Goal: Obtain resource: Download file/media

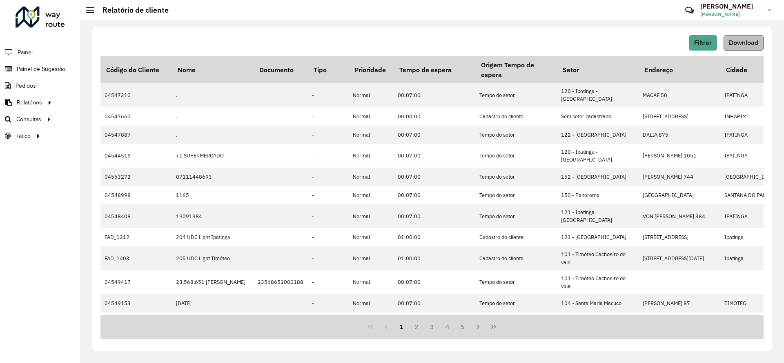
click at [746, 40] on span "Download" at bounding box center [742, 42] width 29 height 7
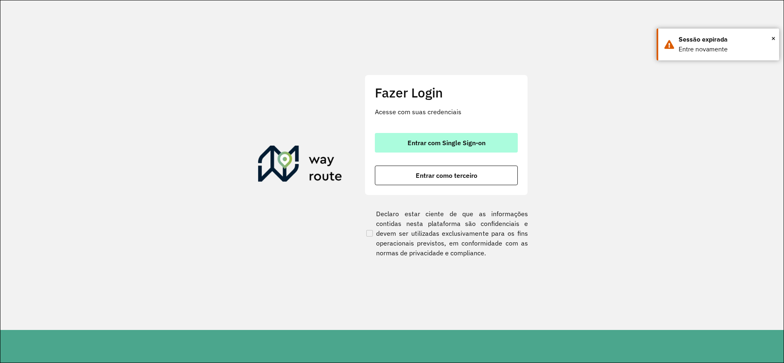
click at [478, 146] on span "Entrar com Single Sign-on" at bounding box center [446, 143] width 78 height 7
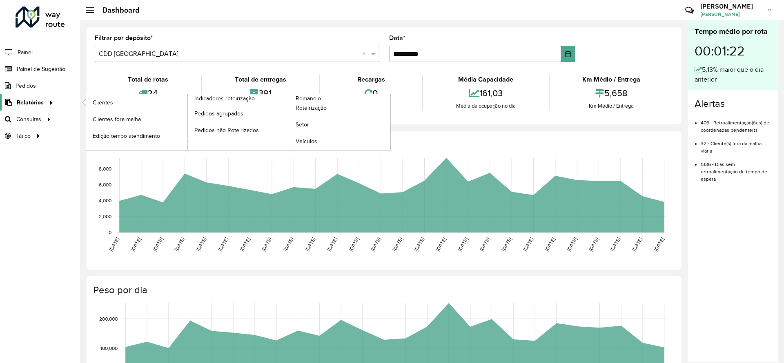
click at [20, 97] on link "Relatórios" at bounding box center [28, 102] width 56 height 16
click at [107, 102] on span "Clientes" at bounding box center [104, 102] width 22 height 9
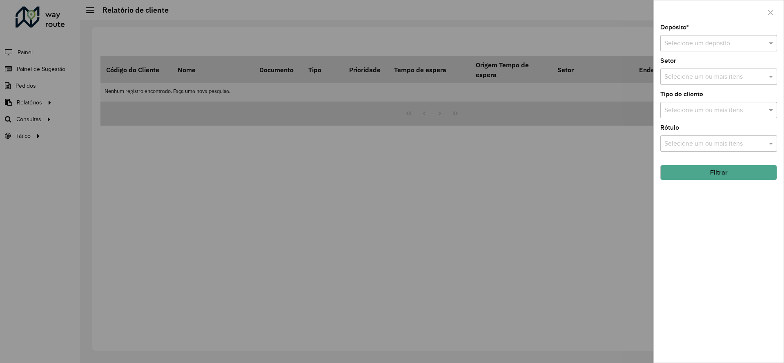
click at [718, 42] on input "text" at bounding box center [710, 44] width 92 height 10
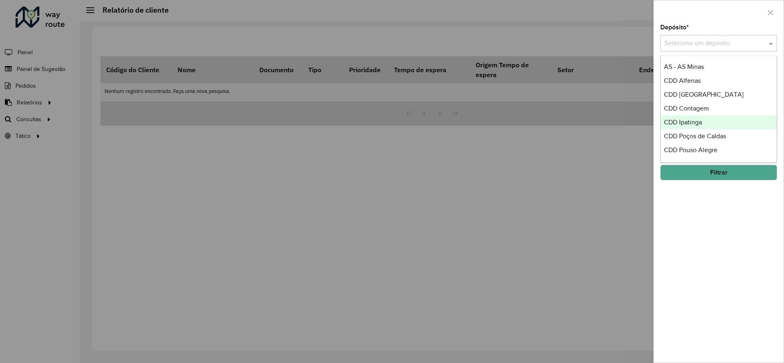
click at [688, 120] on span "CDD Ipatinga" at bounding box center [683, 122] width 38 height 7
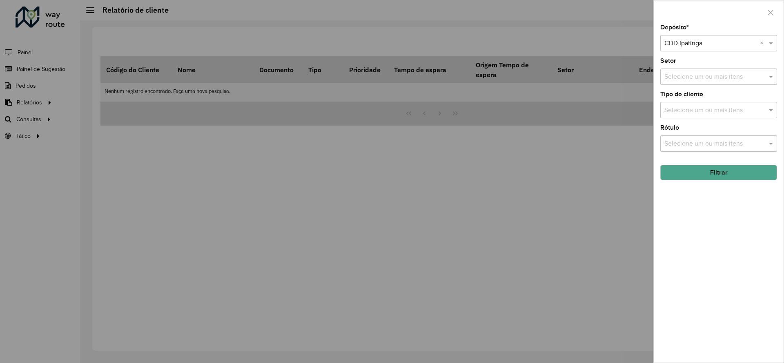
click at [717, 170] on button "Filtrar" at bounding box center [718, 173] width 117 height 16
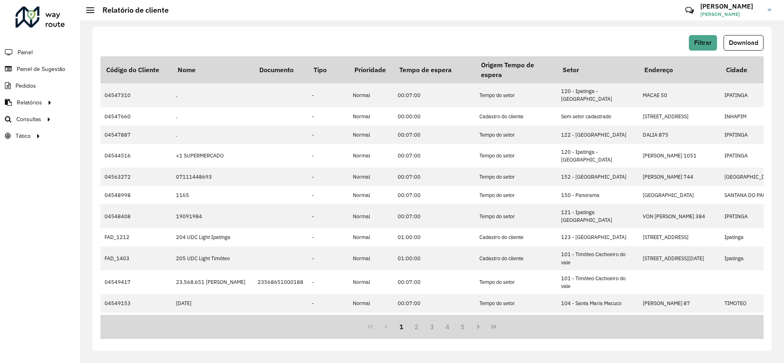
click at [757, 47] on button "Download" at bounding box center [743, 43] width 40 height 16
